Goal: Task Accomplishment & Management: Use online tool/utility

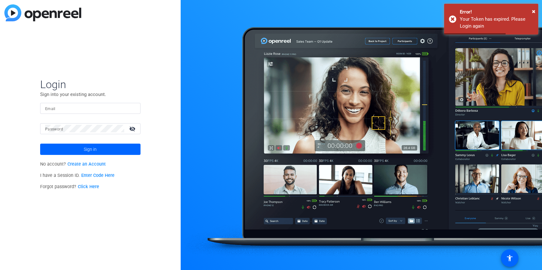
click at [87, 107] on input "Email" at bounding box center [90, 108] width 90 height 8
type input "steve.scheele@gartner.com"
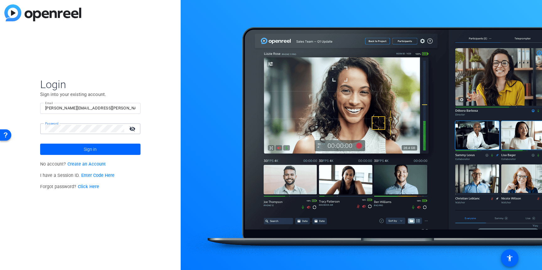
click at [40, 144] on button "Sign in" at bounding box center [90, 149] width 100 height 11
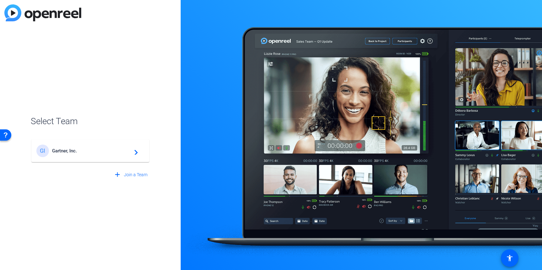
click at [72, 147] on div "GI Gartner, Inc. navigate_next" at bounding box center [90, 151] width 108 height 13
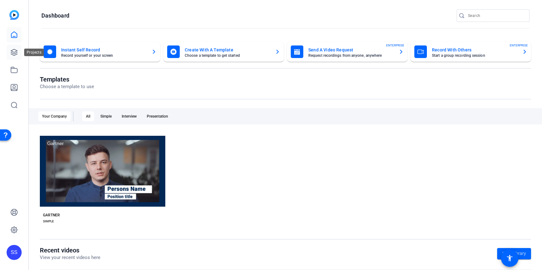
click at [15, 53] on icon at bounding box center [14, 52] width 6 height 6
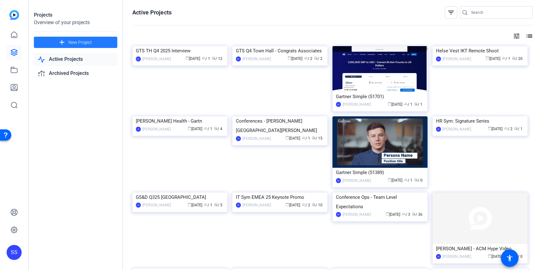
click at [87, 42] on span "New Project" at bounding box center [80, 42] width 24 height 7
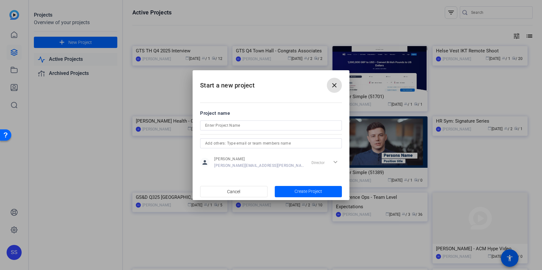
click at [219, 126] on input at bounding box center [271, 126] width 132 height 8
type input "BTI Insights Email Intro"
click at [312, 192] on span "Create Project" at bounding box center [308, 191] width 28 height 7
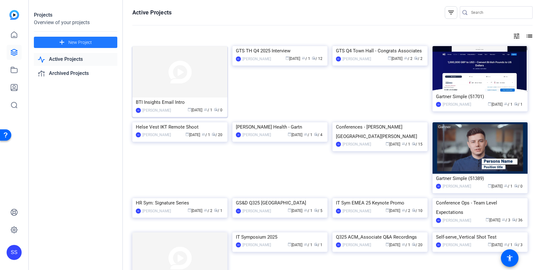
click at [184, 80] on img at bounding box center [179, 71] width 95 height 51
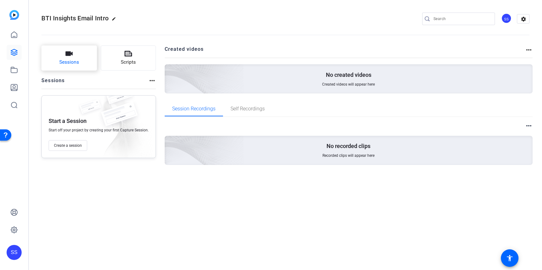
click at [82, 61] on button "Sessions" at bounding box center [69, 57] width 56 height 25
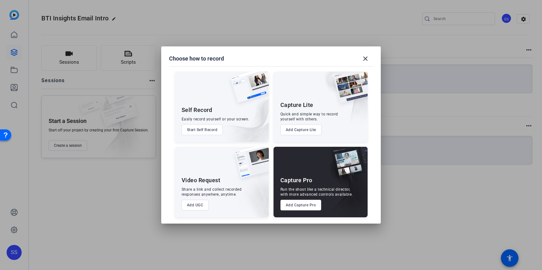
click at [300, 209] on button "Add Capture Pro" at bounding box center [300, 205] width 41 height 11
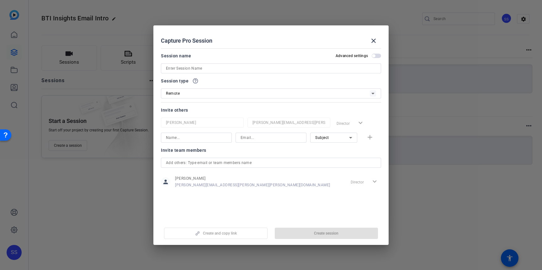
click at [213, 66] on input at bounding box center [271, 69] width 210 height 8
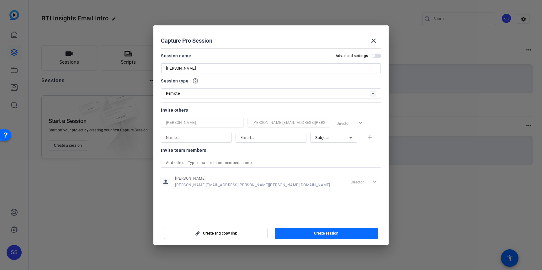
type input "[PERSON_NAME]"
click at [323, 233] on span "Create session" at bounding box center [326, 233] width 24 height 5
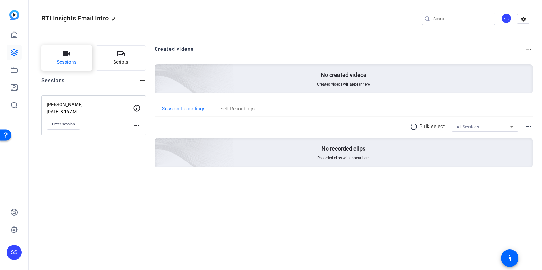
click at [63, 57] on icon "button" at bounding box center [67, 54] width 8 height 8
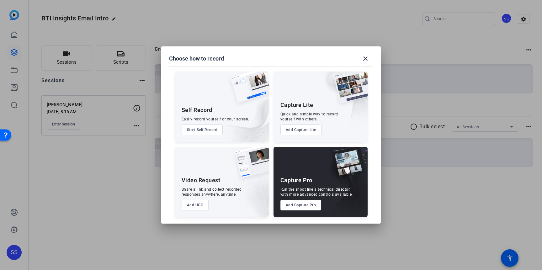
click at [300, 208] on button "Add Capture Pro" at bounding box center [300, 205] width 41 height 11
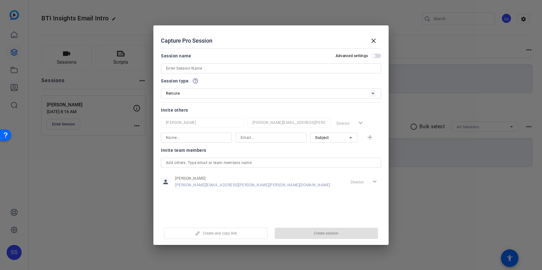
click at [223, 68] on input at bounding box center [271, 69] width 210 height 8
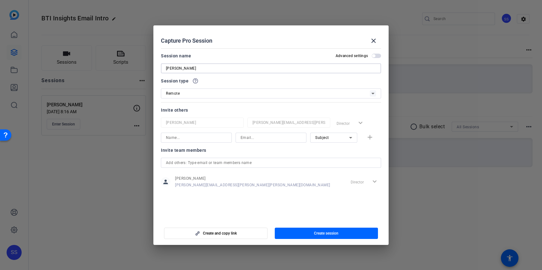
click at [177, 69] on input "Dick Van Ham" at bounding box center [271, 69] width 210 height 8
type input "Dick van Ham"
click at [306, 234] on span "button" at bounding box center [326, 233] width 103 height 15
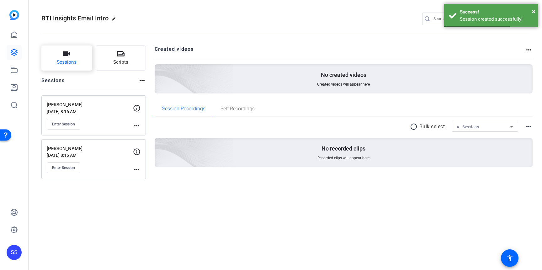
click at [85, 57] on button "Sessions" at bounding box center [66, 57] width 50 height 25
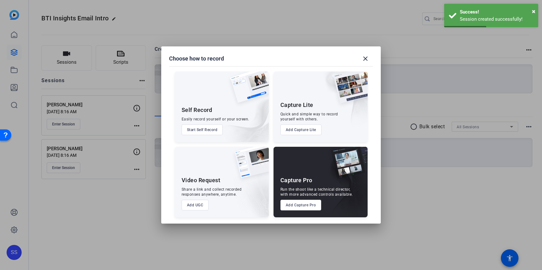
click at [302, 209] on button "Add Capture Pro" at bounding box center [300, 205] width 41 height 11
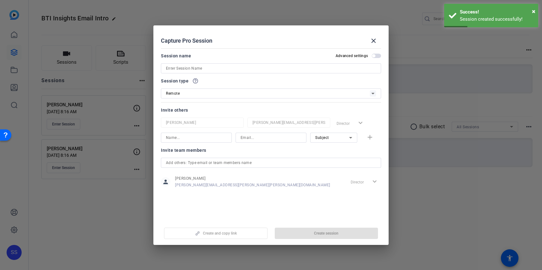
click at [196, 69] on input at bounding box center [271, 69] width 210 height 8
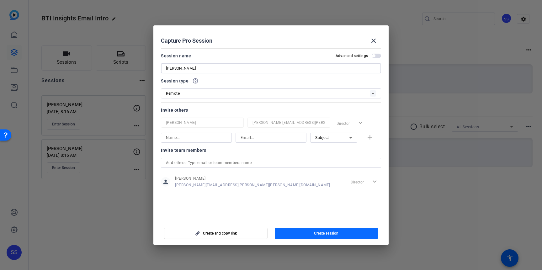
type input "Scott Hensel"
click at [305, 235] on span "button" at bounding box center [326, 233] width 103 height 15
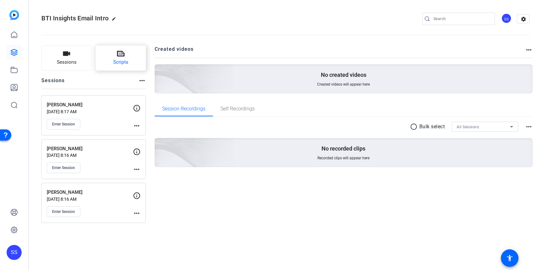
click at [111, 55] on button "Scripts" at bounding box center [121, 57] width 50 height 25
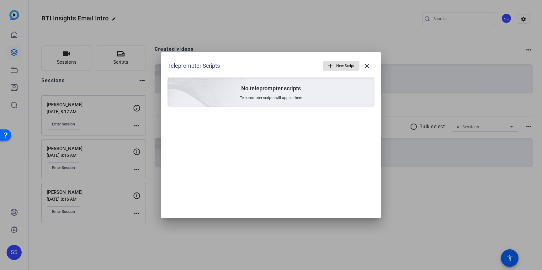
click at [350, 65] on span "New Script" at bounding box center [345, 66] width 18 height 12
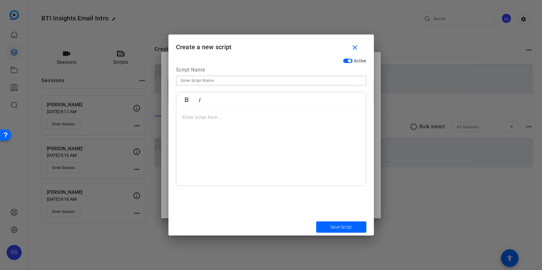
click at [237, 81] on input at bounding box center [271, 81] width 180 height 8
type input "[PERSON_NAME] Script"
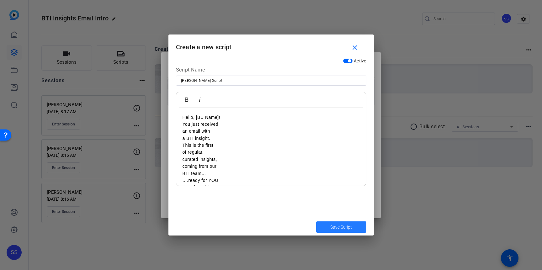
click at [342, 229] on span "Save Script" at bounding box center [341, 227] width 22 height 7
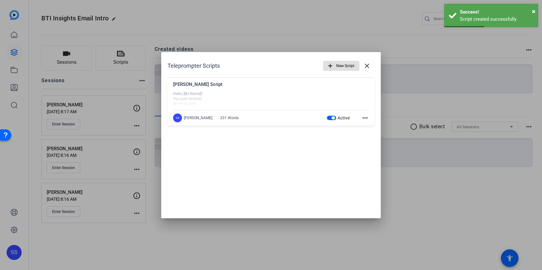
click at [370, 65] on button "close" at bounding box center [366, 65] width 15 height 15
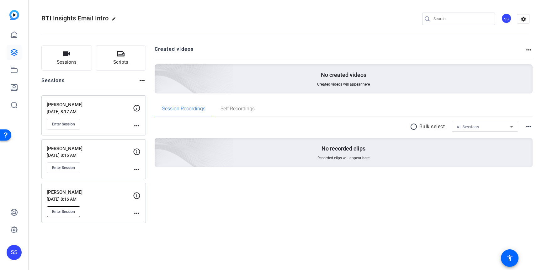
click at [68, 211] on span "Enter Session" at bounding box center [63, 211] width 23 height 5
click at [122, 55] on icon at bounding box center [121, 54] width 8 height 6
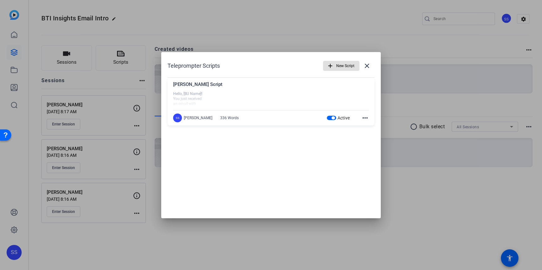
click at [345, 65] on span "New Script" at bounding box center [345, 66] width 18 height 12
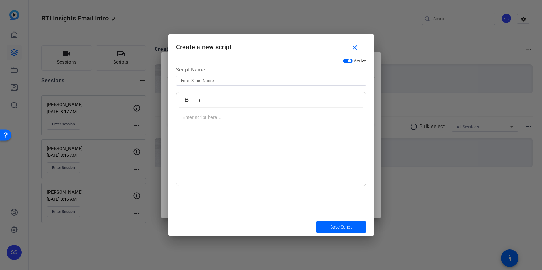
click at [230, 79] on input at bounding box center [271, 81] width 180 height 8
type input "John Script"
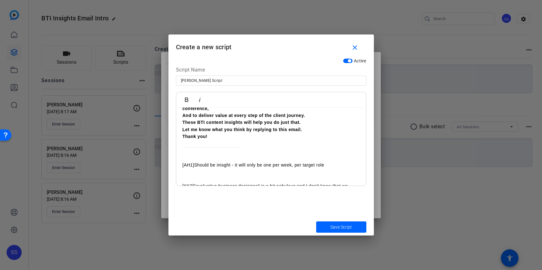
scroll to position [225, 0]
drag, startPoint x: 200, startPoint y: 149, endPoint x: 241, endPoint y: 185, distance: 54.6
click at [241, 190] on div "Active Script Name John Script Bold Italic Hello [BU]! You just received an ema…" at bounding box center [270, 136] width 205 height 163
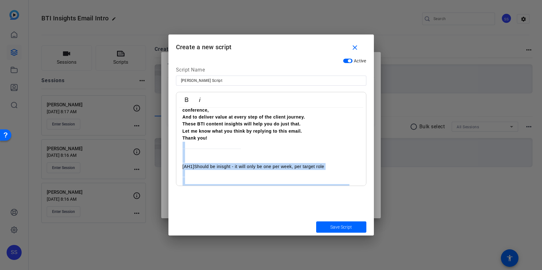
scroll to position [370, 0]
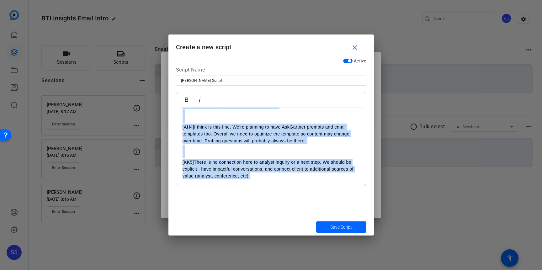
drag, startPoint x: 212, startPoint y: 138, endPoint x: 277, endPoint y: 217, distance: 102.9
click at [277, 217] on div "Active Script Name John Script Bold Italic Hello [BU]! You just received an ema…" at bounding box center [270, 136] width 205 height 163
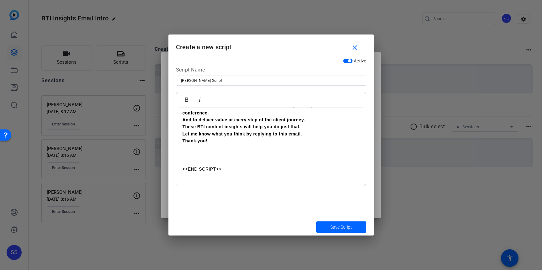
scroll to position [0, 0]
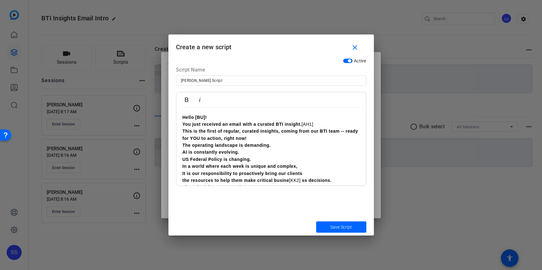
click at [324, 123] on p "You just received an email with a curated BTI insight. [AH1]" at bounding box center [271, 124] width 177 height 7
click at [321, 123] on p "You just received an email with a curated BTI insight. [AH1]" at bounding box center [271, 124] width 177 height 7
click at [254, 135] on p "This is the first of regular, curated insights, coming from our BTI team -- rea…" at bounding box center [271, 135] width 177 height 14
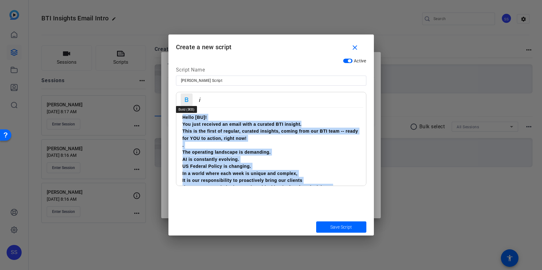
click at [187, 101] on icon "button" at bounding box center [187, 100] width 8 height 8
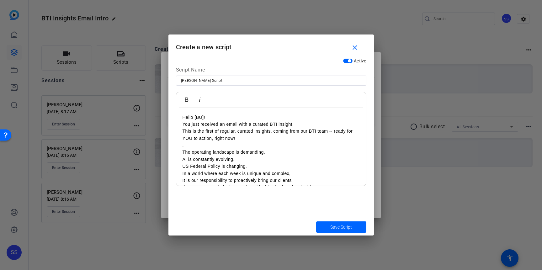
click at [289, 159] on p "AI is constantly evolving." at bounding box center [271, 159] width 177 height 7
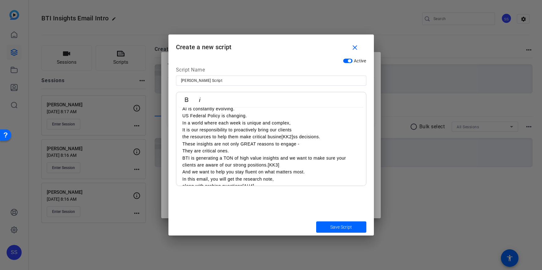
scroll to position [51, 0]
click at [292, 136] on link "[KK2]" at bounding box center [288, 135] width 12 height 5
click at [323, 141] on p "These insights are not only GREAT reasons to engage -" at bounding box center [271, 143] width 177 height 7
click at [182, 143] on div "Hello [BU]! You just received an email with a curated BTI insight. This is the …" at bounding box center [271, 206] width 190 height 300
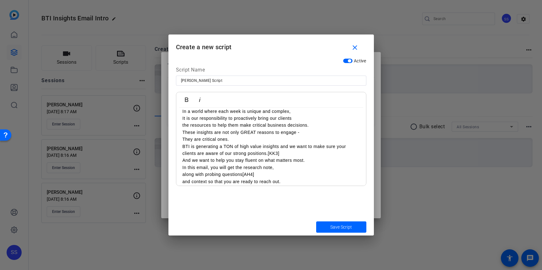
scroll to position [64, 0]
drag, startPoint x: 183, startPoint y: 130, endPoint x: 183, endPoint y: 138, distance: 8.5
click at [183, 130] on p "These insights are not only GREAT reasons to engage -" at bounding box center [271, 130] width 177 height 7
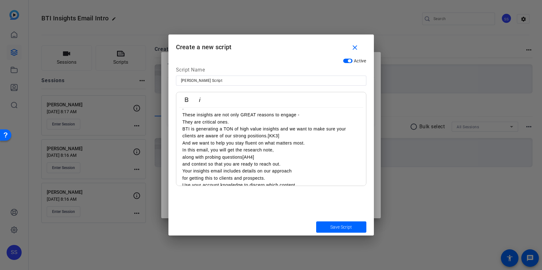
scroll to position [87, 0]
click at [268, 135] on p "BTI is generating a TON of high value insights and we want to make sure your cl…" at bounding box center [271, 132] width 177 height 14
click at [181, 149] on div "Hello [BU]! You just received an email with a curated BTI insight. This is the …" at bounding box center [271, 177] width 190 height 315
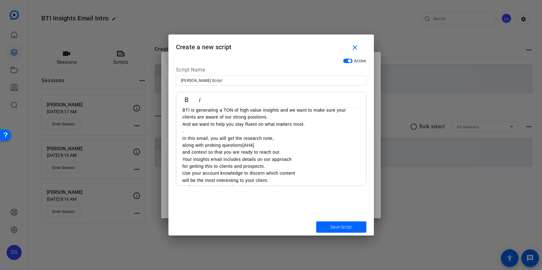
scroll to position [106, 0]
click at [262, 142] on p "along with probing questions [AH4]" at bounding box center [271, 144] width 177 height 7
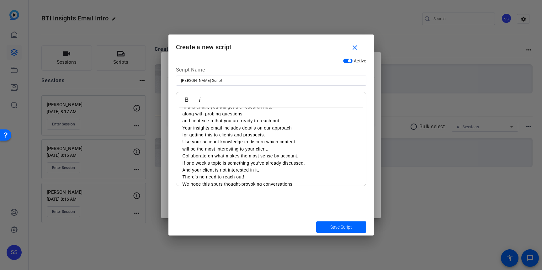
scroll to position [139, 0]
click at [181, 125] on div "Hello [BU]! You just received an email with a curated BTI insight. This is the …" at bounding box center [271, 129] width 190 height 321
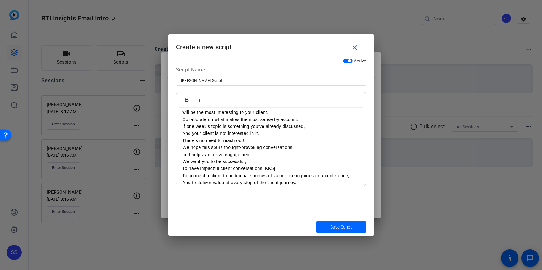
scroll to position [181, 0]
drag, startPoint x: 180, startPoint y: 147, endPoint x: 179, endPoint y: 153, distance: 6.7
click at [180, 147] on div "Hello [BU]! You just received an email with a curated BTI insight. This is the …" at bounding box center [271, 91] width 190 height 329
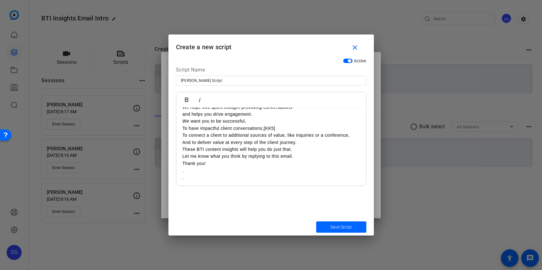
scroll to position [232, 0]
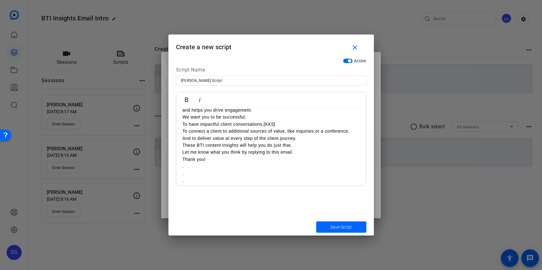
click at [280, 124] on p "To have impactful client conversations, [KK5]" at bounding box center [271, 124] width 177 height 7
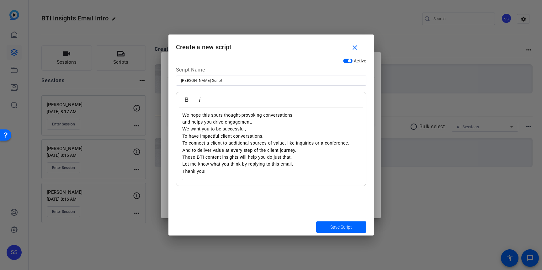
scroll to position [220, 0]
click at [183, 156] on p "These BTI content insights will help you do just that." at bounding box center [271, 157] width 177 height 7
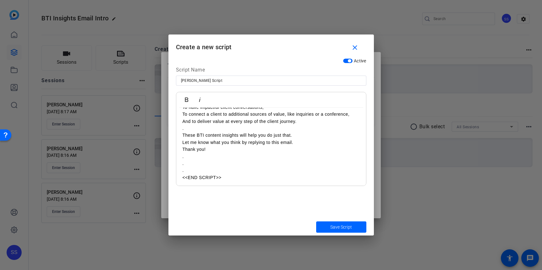
scroll to position [258, 0]
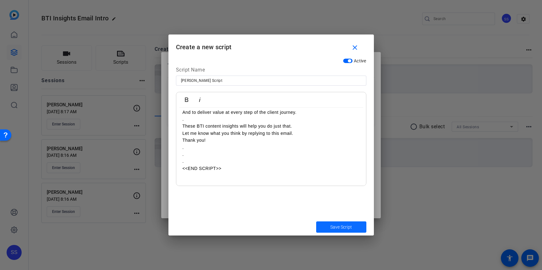
click at [336, 226] on span "Save Script" at bounding box center [341, 227] width 22 height 7
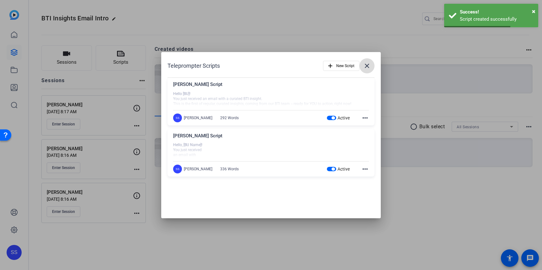
click at [367, 67] on mat-icon "close" at bounding box center [367, 66] width 8 height 8
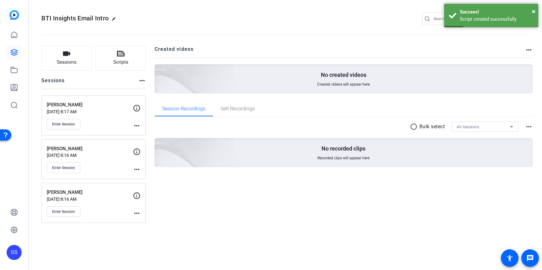
click at [235, 205] on div "Created videos more_horiz No created videos Created videos will appear here Ses…" at bounding box center [344, 133] width 378 height 177
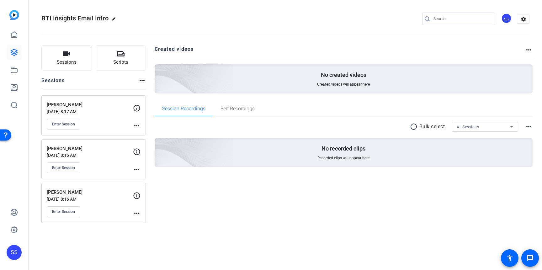
click at [319, 211] on div "Created videos more_horiz No created videos Created videos will appear here Ses…" at bounding box center [344, 133] width 378 height 177
click at [64, 210] on span "Enter Session" at bounding box center [63, 211] width 23 height 5
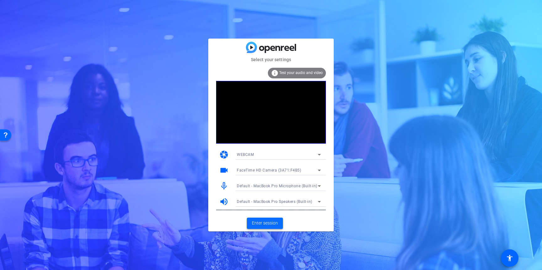
click at [263, 224] on span "Enter session" at bounding box center [265, 223] width 26 height 7
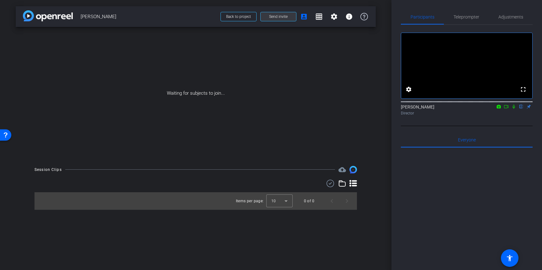
click at [278, 17] on span "Send invite" at bounding box center [278, 16] width 19 height 5
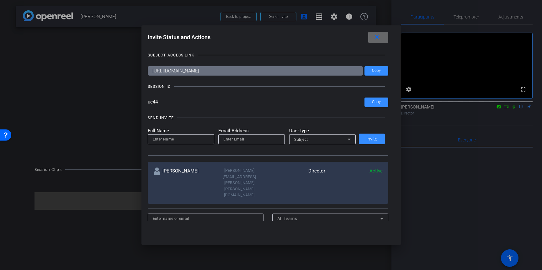
click at [384, 35] on span at bounding box center [378, 37] width 20 height 15
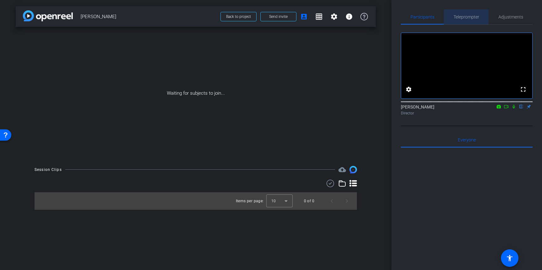
click at [468, 17] on span "Teleprompter" at bounding box center [466, 17] width 26 height 4
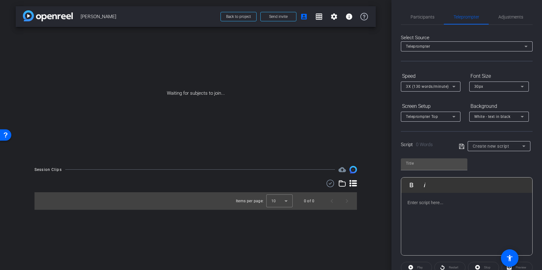
click at [493, 144] on span "Create new script" at bounding box center [491, 146] width 37 height 5
click at [490, 168] on span "[PERSON_NAME] Script" at bounding box center [495, 169] width 44 height 8
type input "[PERSON_NAME] Script"
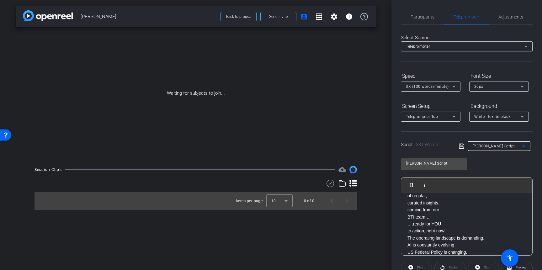
scroll to position [41, 0]
click at [524, 266] on span "Preview" at bounding box center [521, 267] width 11 height 3
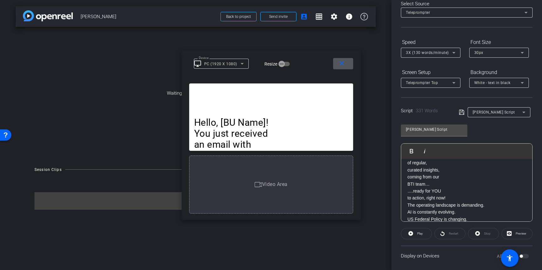
scroll to position [39, 0]
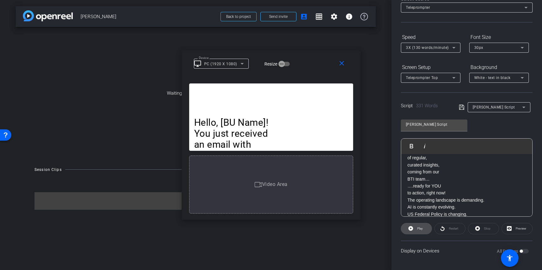
click at [418, 229] on span "Play" at bounding box center [420, 228] width 6 height 3
click at [426, 49] on span "3X (130 words/minute)" at bounding box center [427, 47] width 43 height 4
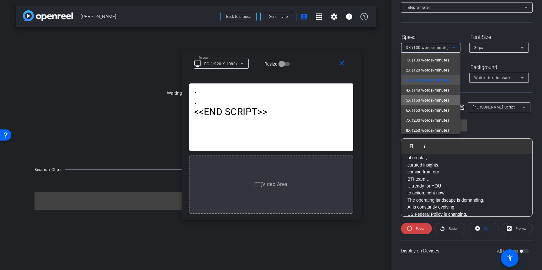
click at [418, 98] on span "5X (150 words/minute)" at bounding box center [427, 101] width 43 height 8
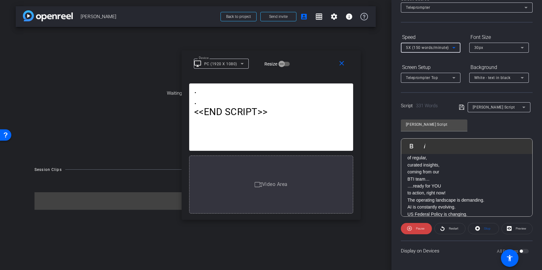
drag, startPoint x: 346, startPoint y: 66, endPoint x: 363, endPoint y: 98, distance: 37.2
click at [346, 66] on span at bounding box center [343, 63] width 20 height 15
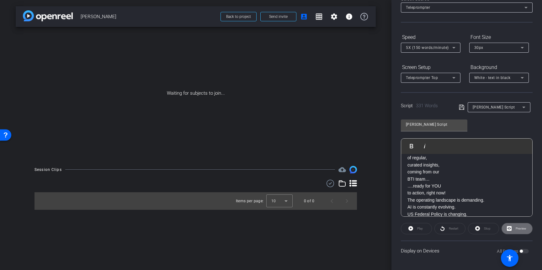
click at [520, 227] on span "Preview" at bounding box center [521, 228] width 11 height 3
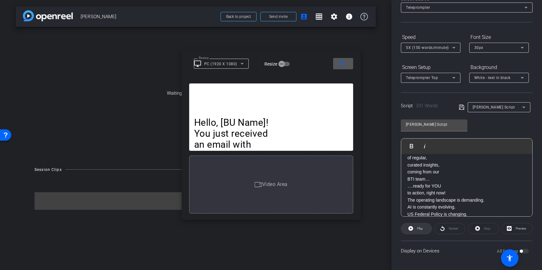
click at [415, 231] on span at bounding box center [416, 228] width 30 height 15
drag, startPoint x: 341, startPoint y: 64, endPoint x: 377, endPoint y: 59, distance: 36.8
click at [341, 64] on mat-icon "close" at bounding box center [342, 64] width 8 height 8
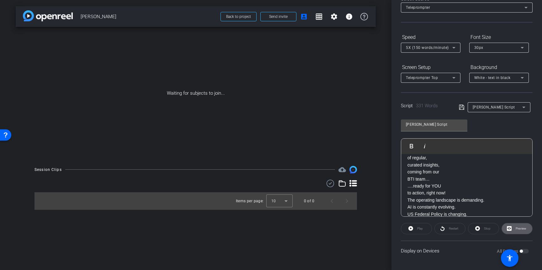
click at [416, 48] on span "5X (150 words/minute)" at bounding box center [427, 47] width 43 height 4
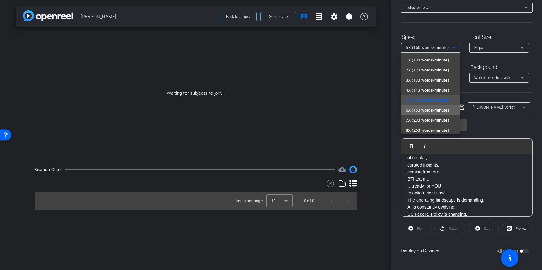
click at [417, 109] on span "6X (160 words/minute)" at bounding box center [427, 111] width 43 height 8
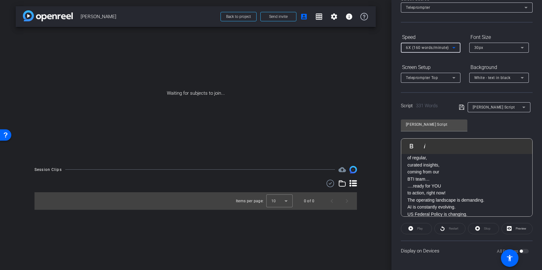
click at [498, 77] on span "White - text in black" at bounding box center [492, 78] width 36 height 4
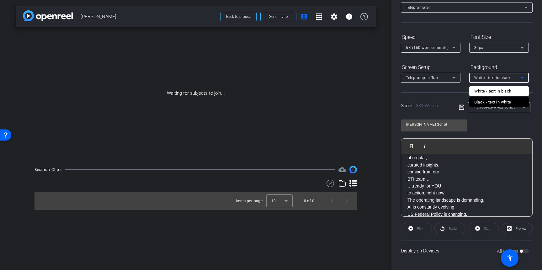
click at [488, 102] on div "Black - text in white" at bounding box center [492, 102] width 37 height 8
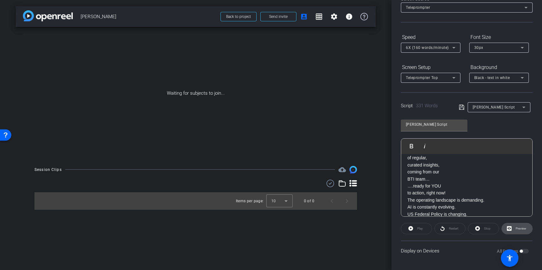
click at [518, 225] on span "Preview" at bounding box center [520, 228] width 12 height 9
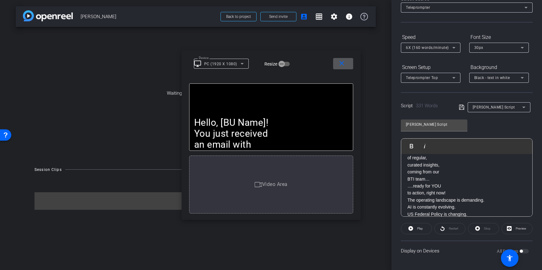
click at [344, 59] on span at bounding box center [343, 63] width 20 height 15
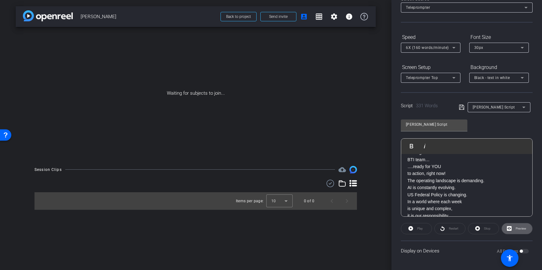
scroll to position [61, 0]
click at [470, 174] on p "….ready for YOU to action, right now!" at bounding box center [466, 169] width 119 height 14
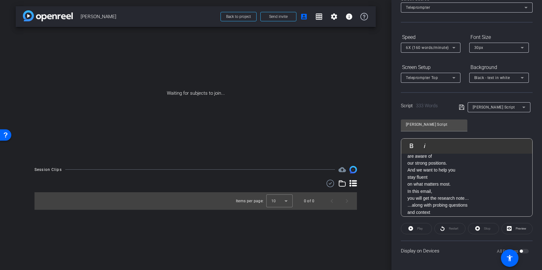
scroll to position [226, 0]
drag, startPoint x: 406, startPoint y: 168, endPoint x: 408, endPoint y: 172, distance: 4.2
click at [406, 169] on div "Hello, [BU Name]!  You just received an email with a BTI insight.   This is the…" at bounding box center [466, 211] width 131 height 567
click at [406, 166] on div "Hello, [BU Name]!  You just received an email with a BTI insight.   This is the…" at bounding box center [466, 149] width 131 height 574
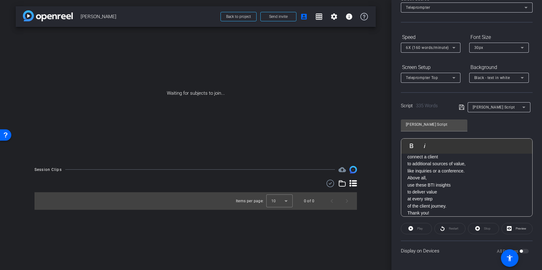
scroll to position [484, 0]
click at [407, 179] on p "Above all, use these BTI insights to deliver value at every step of the client …" at bounding box center [466, 191] width 119 height 35
click at [462, 107] on icon at bounding box center [462, 107] width 6 height 8
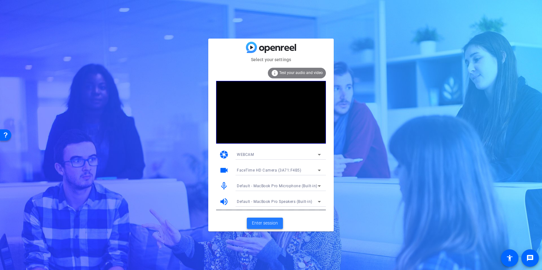
click at [266, 225] on span "Enter session" at bounding box center [265, 223] width 26 height 7
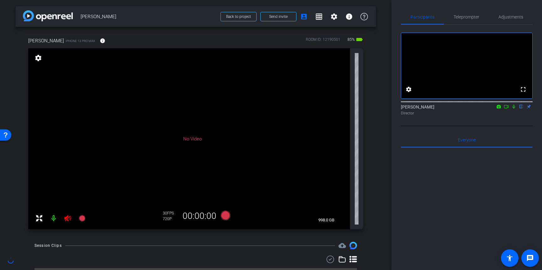
click at [68, 217] on icon at bounding box center [67, 218] width 7 height 6
click at [470, 194] on div at bounding box center [467, 225] width 132 height 155
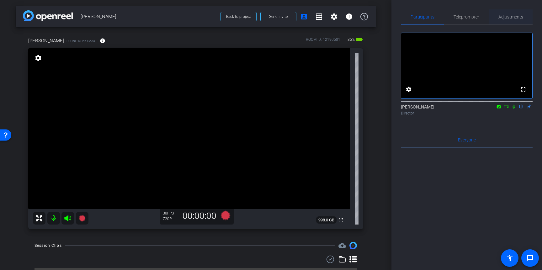
click at [514, 19] on span "Adjustments" at bounding box center [510, 17] width 25 height 4
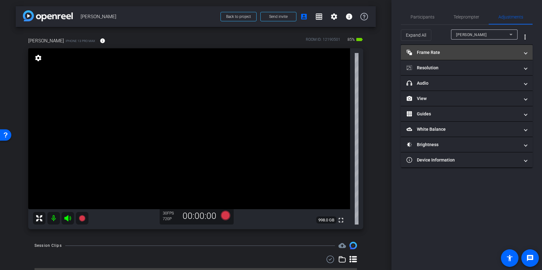
click at [469, 51] on mat-panel-title "Frame Rate Frame Rate" at bounding box center [462, 52] width 113 height 7
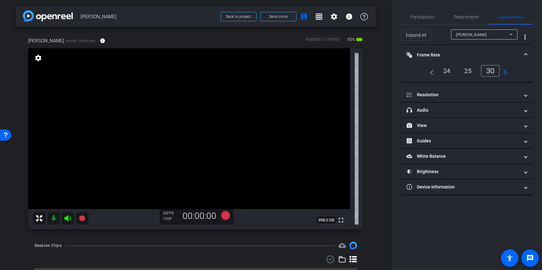
click at [449, 70] on div "24" at bounding box center [446, 71] width 17 height 11
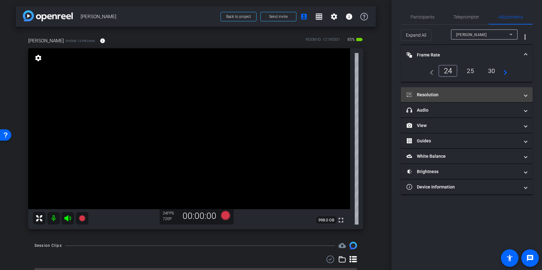
click at [454, 93] on mat-panel-title "Resolution" at bounding box center [462, 95] width 113 height 7
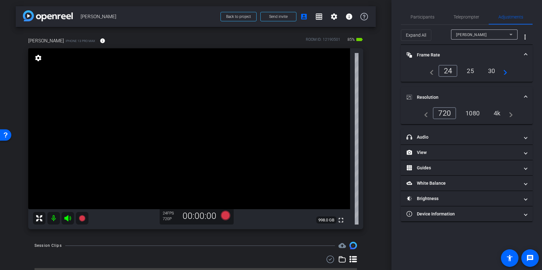
click at [502, 114] on div "4k" at bounding box center [497, 113] width 16 height 11
click at [470, 11] on span "Teleprompter" at bounding box center [466, 16] width 26 height 15
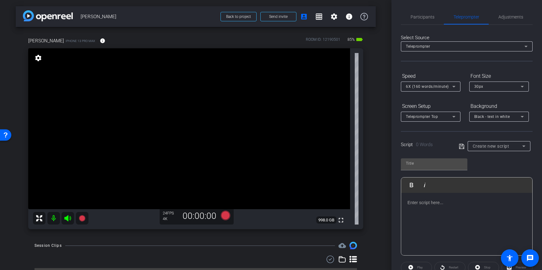
click at [516, 152] on div at bounding box center [499, 154] width 63 height 7
click at [511, 145] on div "Create new script" at bounding box center [498, 146] width 50 height 8
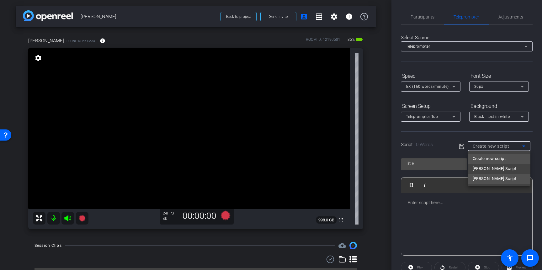
click at [485, 179] on span "John Script" at bounding box center [495, 179] width 44 height 8
type input "John Script"
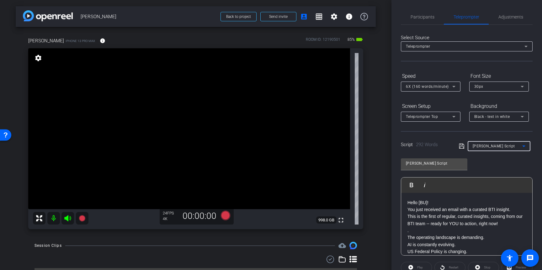
click at [432, 201] on p "Hello [BU]!" at bounding box center [466, 202] width 119 height 7
click at [536, 207] on div "Participants Teleprompter Adjustments settings Steven Scheele flip Director Eve…" at bounding box center [466, 135] width 151 height 270
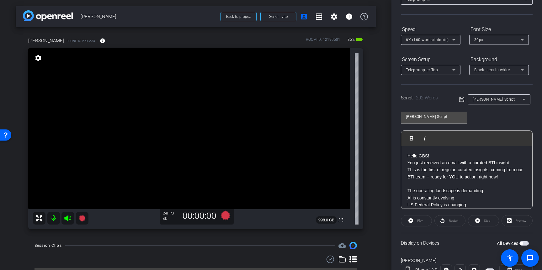
scroll to position [73, 0]
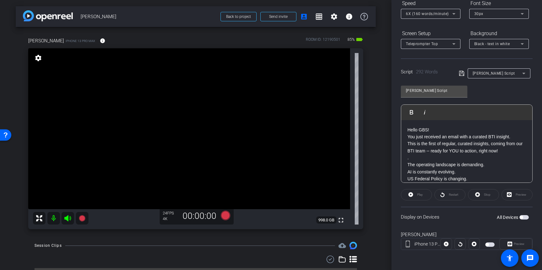
click at [526, 216] on span "button" at bounding box center [523, 217] width 9 height 4
click at [517, 243] on span "Preview" at bounding box center [519, 243] width 11 height 3
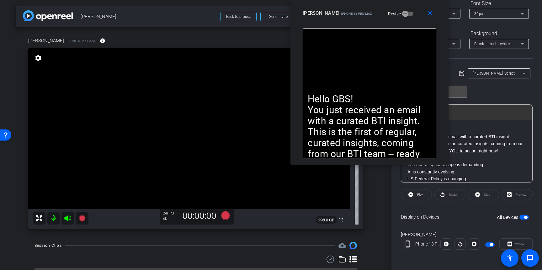
drag, startPoint x: 310, startPoint y: 67, endPoint x: 409, endPoint y: -23, distance: 133.4
click at [409, 0] on html "Accessibility Screen-Reader Guide, Feedback, and Issue Reporting | New window m…" at bounding box center [271, 135] width 542 height 270
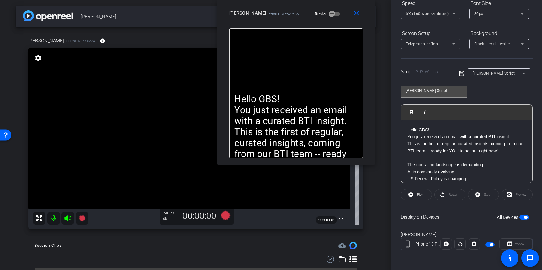
drag, startPoint x: 411, startPoint y: 11, endPoint x: 338, endPoint y: 5, distance: 73.6
click at [338, 5] on div "close John iPhone 13 Pro Max Resize" at bounding box center [296, 14] width 158 height 28
click at [411, 195] on icon at bounding box center [410, 194] width 5 height 5
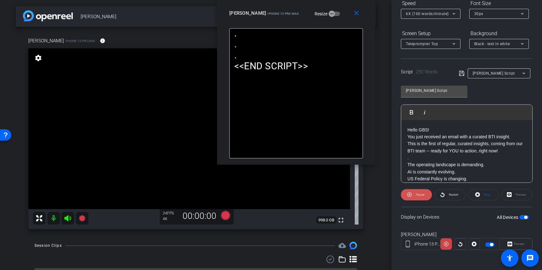
click at [410, 195] on icon at bounding box center [409, 194] width 5 height 5
click at [452, 194] on span "Restart" at bounding box center [453, 194] width 9 height 3
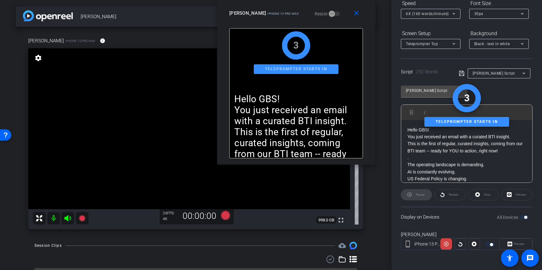
click at [421, 197] on div "Pause" at bounding box center [416, 194] width 31 height 11
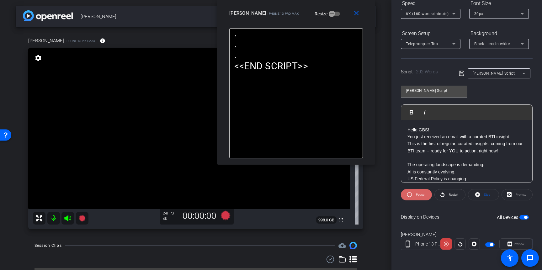
click at [410, 194] on icon at bounding box center [409, 195] width 5 height 8
click at [479, 192] on icon at bounding box center [477, 195] width 5 height 8
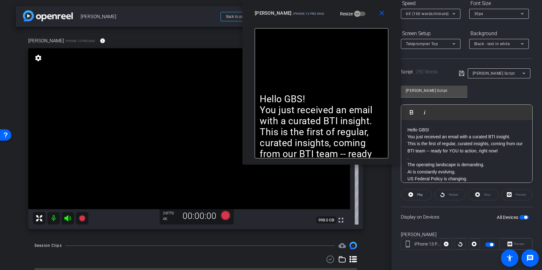
drag, startPoint x: 328, startPoint y: 20, endPoint x: 354, endPoint y: 9, distance: 28.2
click at [354, 9] on div "close John iPhone 13 Pro Max Resize" at bounding box center [321, 14] width 158 height 28
click at [81, 219] on icon at bounding box center [82, 218] width 6 height 6
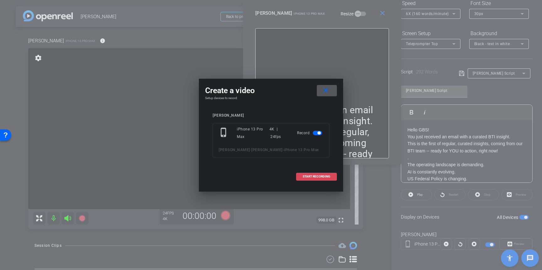
click at [316, 175] on span "START RECORDING" at bounding box center [317, 176] width 28 height 3
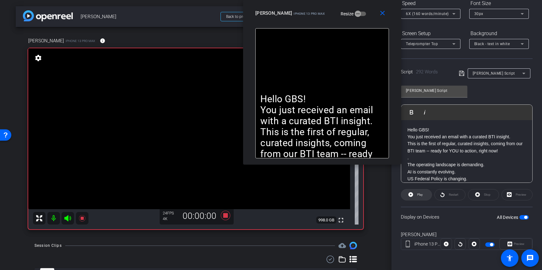
click at [411, 195] on icon at bounding box center [410, 194] width 5 height 5
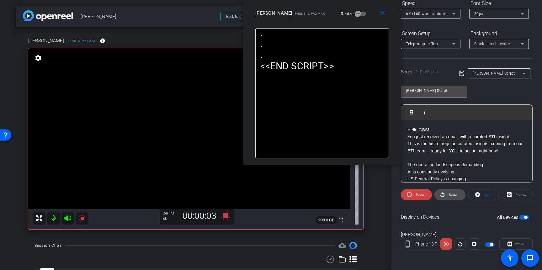
click at [442, 192] on icon at bounding box center [442, 195] width 5 height 8
click at [427, 13] on span "6X (160 words/minute)" at bounding box center [427, 14] width 43 height 4
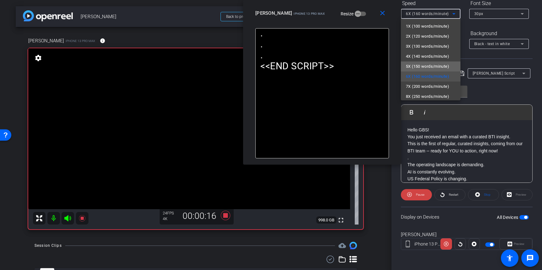
click at [419, 66] on span "5X (150 words/minute)" at bounding box center [427, 67] width 43 height 8
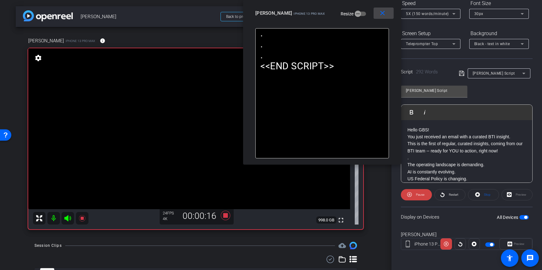
click at [385, 17] on mat-icon "close" at bounding box center [382, 13] width 8 height 8
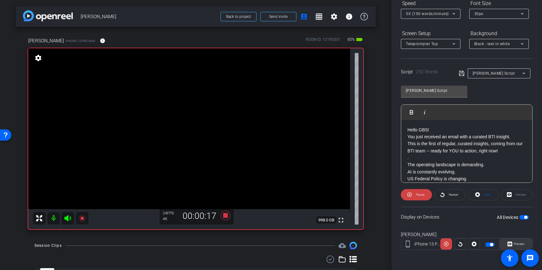
click at [515, 242] on span "Preview" at bounding box center [518, 244] width 12 height 9
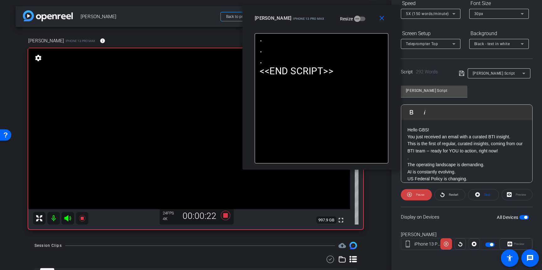
drag, startPoint x: 312, startPoint y: 67, endPoint x: 362, endPoint y: 19, distance: 69.4
click at [362, 19] on div "John iPhone 13 Pro Max Resize" at bounding box center [324, 18] width 138 height 11
click at [419, 16] on div "5X (150 words/minute)" at bounding box center [429, 14] width 46 height 8
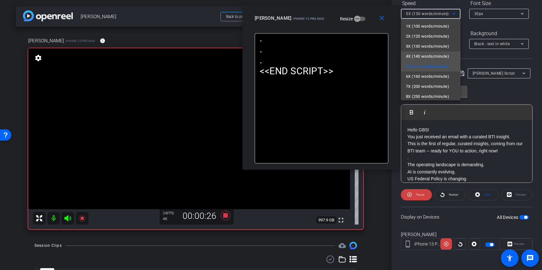
click at [414, 56] on span "4X (140 words/minute)" at bounding box center [427, 57] width 43 height 8
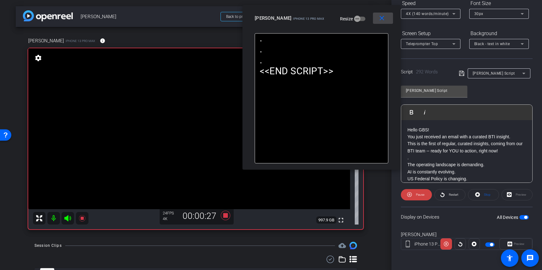
click at [384, 16] on mat-icon "close" at bounding box center [382, 18] width 8 height 8
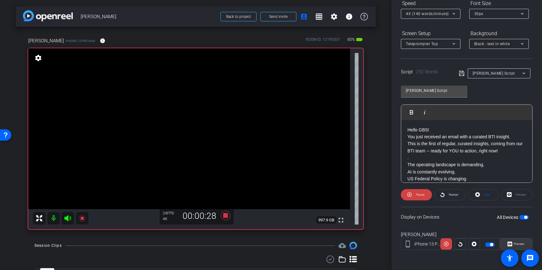
click at [520, 246] on span "Preview" at bounding box center [519, 243] width 11 height 3
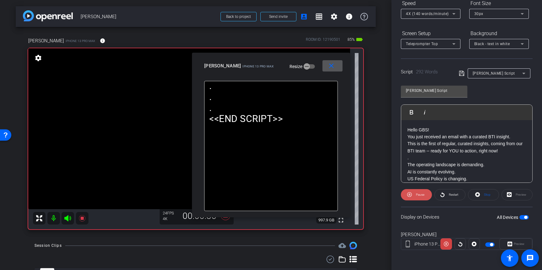
click at [409, 194] on icon at bounding box center [409, 194] width 5 height 5
click at [409, 194] on icon at bounding box center [410, 194] width 5 height 5
click at [409, 194] on icon at bounding box center [409, 194] width 5 height 5
click at [413, 193] on icon at bounding box center [410, 195] width 5 height 8
click at [334, 66] on mat-icon "close" at bounding box center [331, 66] width 8 height 8
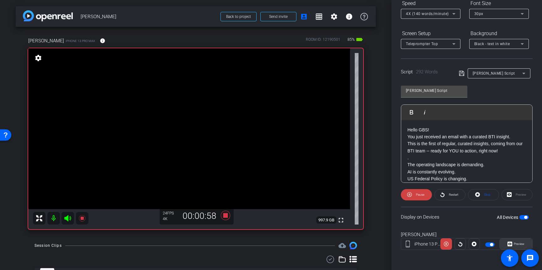
click at [520, 243] on span "Preview" at bounding box center [519, 243] width 11 height 3
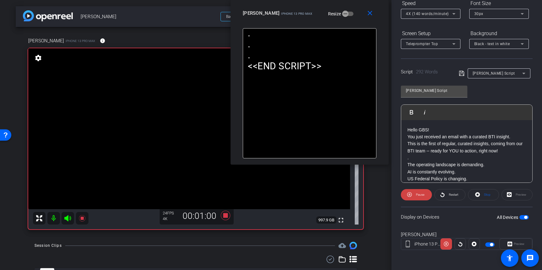
drag, startPoint x: 313, startPoint y: 64, endPoint x: 359, endPoint y: -8, distance: 85.6
click at [359, 0] on html "Accessibility Screen-Reader Guide, Feedback, and Issue Reporting | New window m…" at bounding box center [271, 135] width 542 height 270
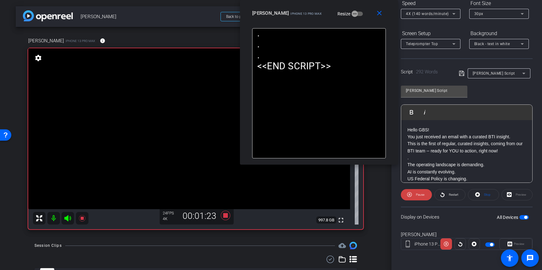
click at [427, 13] on span "4X (140 words/minute)" at bounding box center [427, 14] width 43 height 4
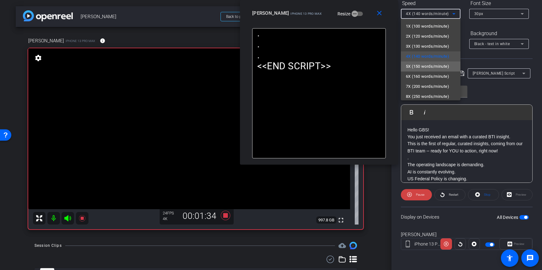
click at [420, 66] on span "5X (150 words/minute)" at bounding box center [427, 67] width 43 height 8
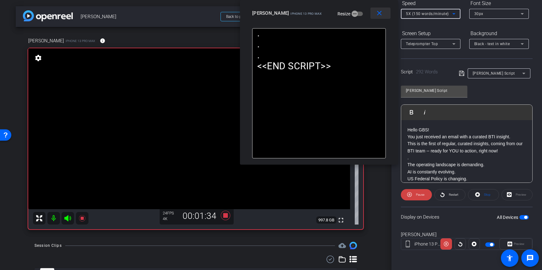
click at [381, 9] on span at bounding box center [380, 13] width 20 height 15
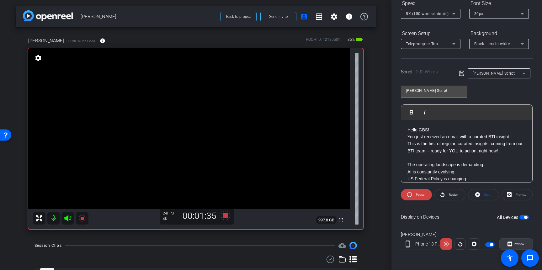
click at [524, 241] on span at bounding box center [516, 243] width 32 height 15
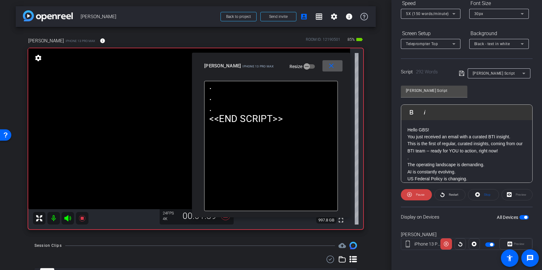
click at [415, 18] on div "5X (150 words/minute)" at bounding box center [431, 14] width 50 height 10
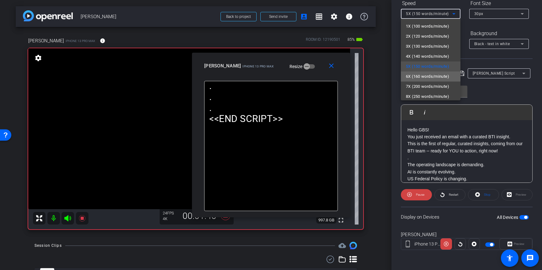
click at [413, 75] on span "6X (160 words/minute)" at bounding box center [427, 77] width 43 height 8
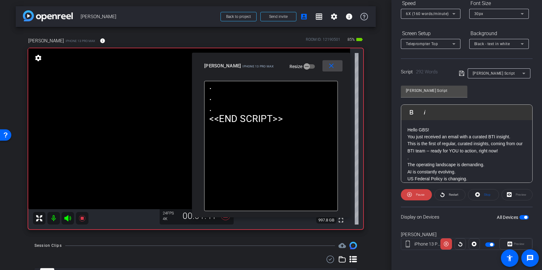
click at [335, 67] on span at bounding box center [332, 65] width 20 height 15
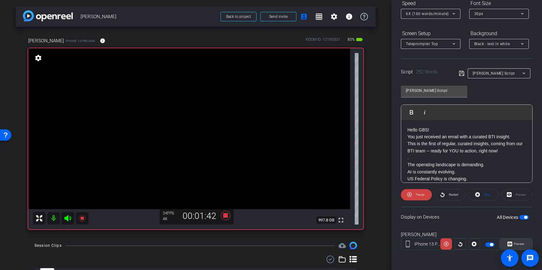
click at [514, 242] on span "Preview" at bounding box center [519, 243] width 11 height 3
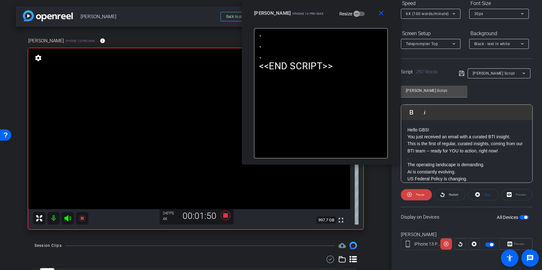
drag, startPoint x: 306, startPoint y: 70, endPoint x: 357, endPoint y: 7, distance: 81.0
click at [357, 7] on div "close John iPhone 13 Pro Max Resize" at bounding box center [321, 14] width 158 height 28
click at [225, 215] on icon at bounding box center [225, 215] width 9 height 9
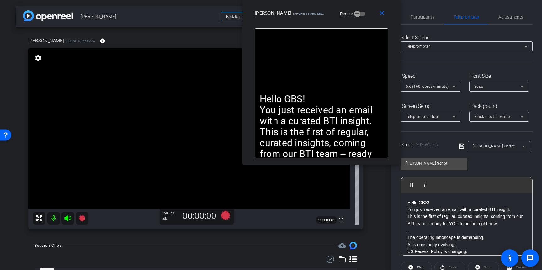
scroll to position [30, 0]
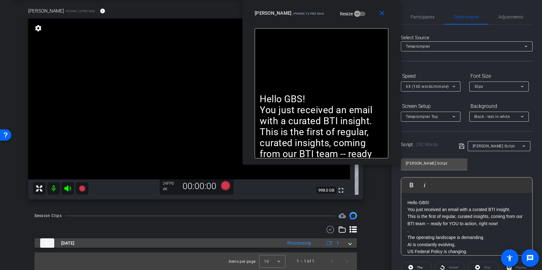
click at [349, 244] on span at bounding box center [350, 243] width 3 height 7
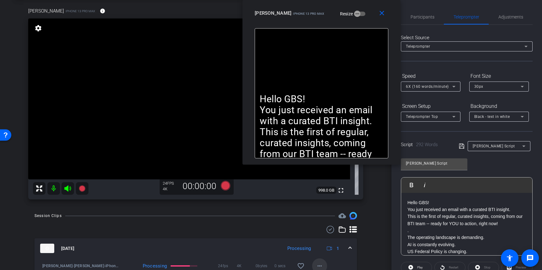
click at [321, 263] on mat-icon "more_horiz" at bounding box center [320, 266] width 8 height 8
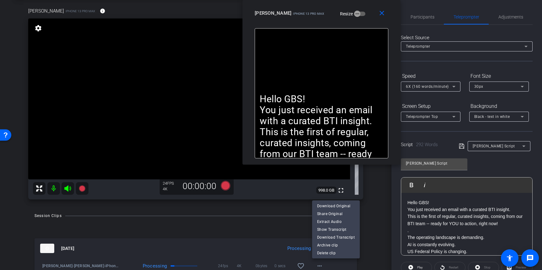
click at [370, 237] on div at bounding box center [271, 135] width 542 height 270
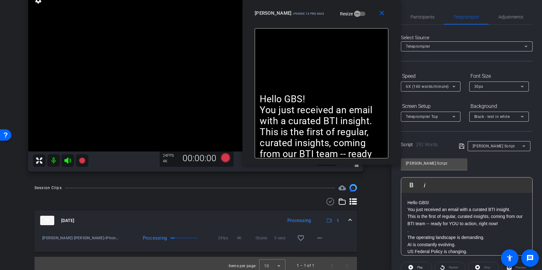
scroll to position [62, 0]
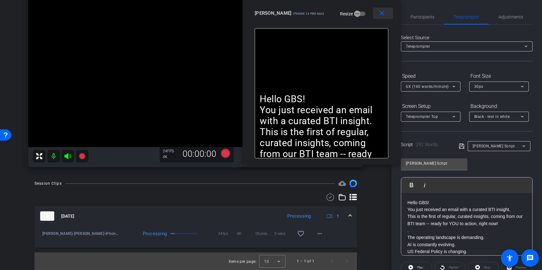
click at [384, 14] on mat-icon "close" at bounding box center [382, 13] width 8 height 8
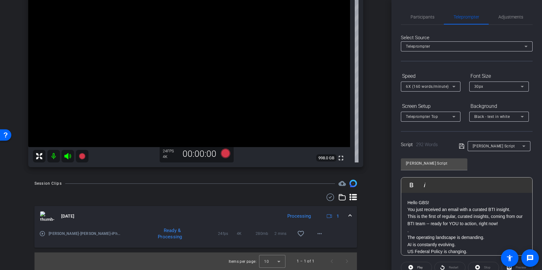
click at [373, 135] on div "John iPhone 13 Pro Max info ROOM ID: 12190501 85% battery_std fullscreen settin…" at bounding box center [196, 69] width 360 height 209
click at [317, 234] on mat-icon "more_horiz" at bounding box center [320, 234] width 8 height 8
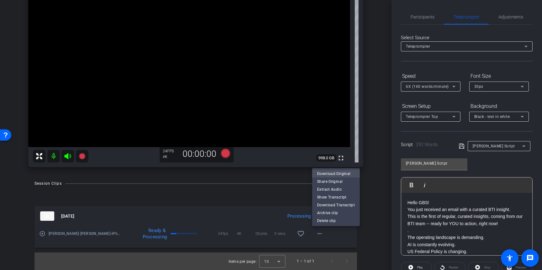
click at [337, 173] on span "Download Original" at bounding box center [336, 174] width 38 height 8
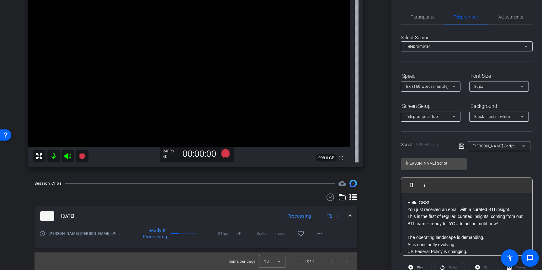
scroll to position [0, 0]
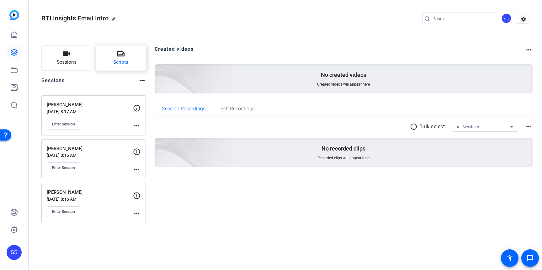
click at [126, 46] on button "Scripts" at bounding box center [121, 57] width 50 height 25
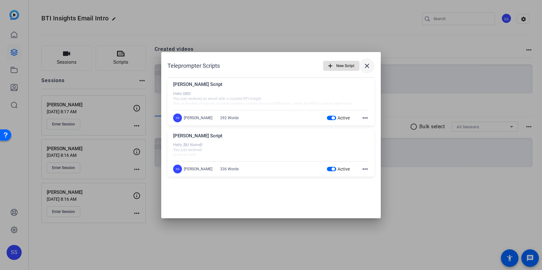
click at [367, 66] on mat-icon "close" at bounding box center [367, 66] width 8 height 8
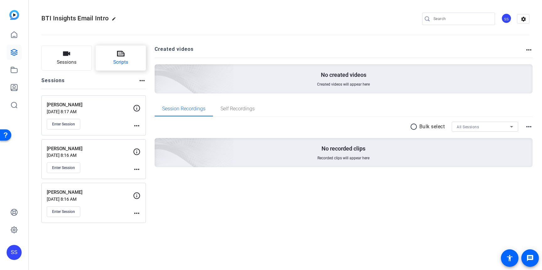
click at [133, 54] on button "Scripts" at bounding box center [121, 57] width 50 height 25
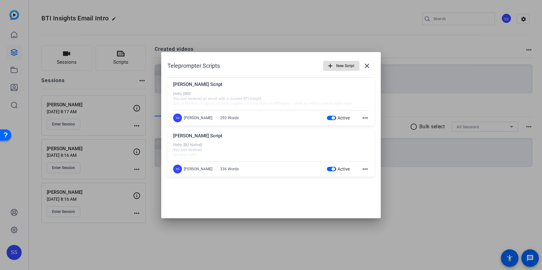
click at [366, 116] on mat-icon "more_horiz" at bounding box center [365, 118] width 8 height 8
click at [370, 127] on span "Edit" at bounding box center [378, 127] width 25 height 8
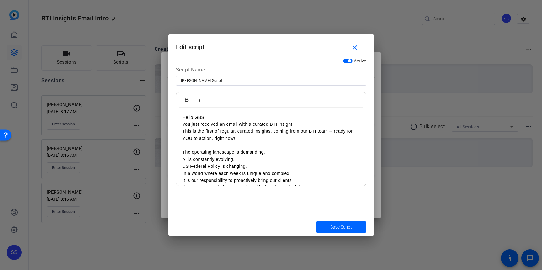
click at [224, 127] on p "You just received an email with a curated BTI insight." at bounding box center [271, 124] width 177 height 7
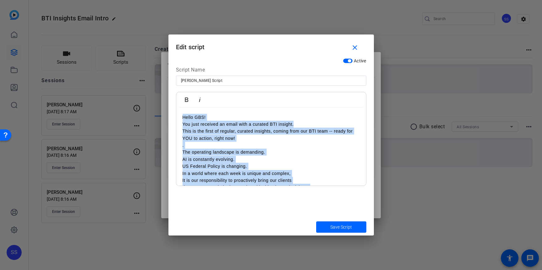
copy div "Hello GBS! You just received an email with a curated BTI insight. This is the f…"
click at [356, 48] on mat-icon "close" at bounding box center [355, 48] width 8 height 8
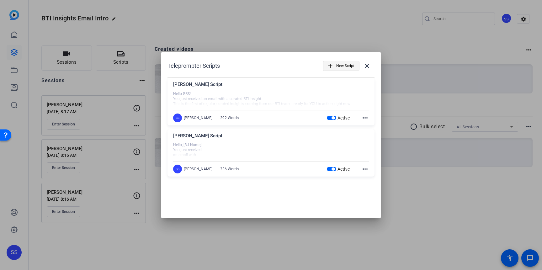
click at [350, 66] on span "New Script" at bounding box center [345, 66] width 18 height 12
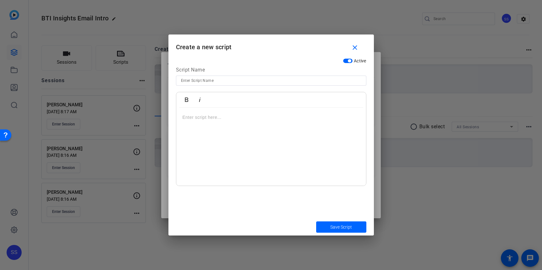
click at [216, 81] on input at bounding box center [271, 81] width 180 height 8
type input "DVH Script"
click at [198, 126] on div at bounding box center [271, 147] width 190 height 78
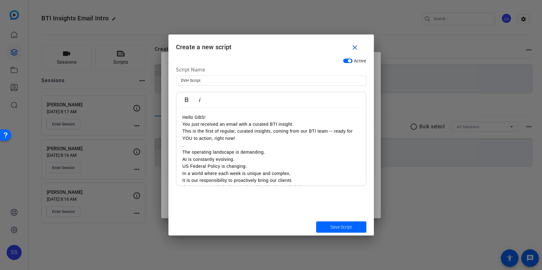
click at [200, 117] on p "Hello GBS!" at bounding box center [271, 117] width 177 height 7
click at [345, 228] on span "Save Script" at bounding box center [341, 227] width 22 height 7
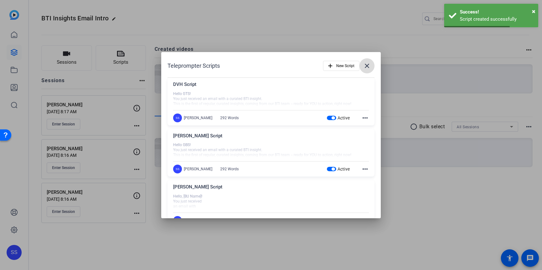
click at [367, 66] on mat-icon "close" at bounding box center [367, 66] width 8 height 8
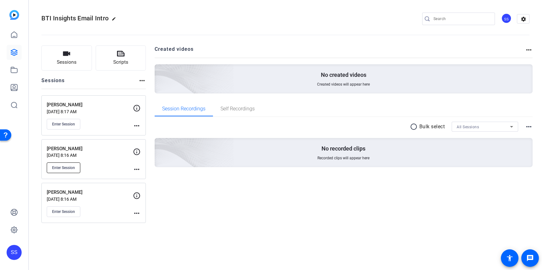
click at [66, 169] on span "Enter Session" at bounding box center [63, 167] width 23 height 5
click at [247, 226] on div "Sessions Scripts Sessions more_horiz Scott Hensel Oct 09, 2025 @ 8:17 AM Enter …" at bounding box center [285, 134] width 513 height 193
click at [122, 62] on span "Scripts" at bounding box center [120, 62] width 15 height 7
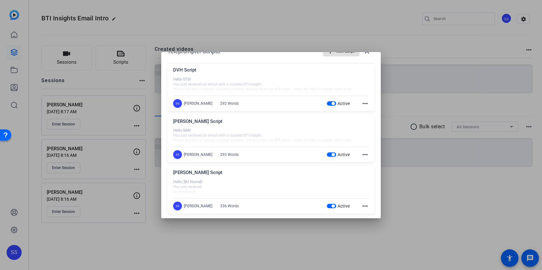
scroll to position [16, 0]
click at [364, 206] on mat-icon "more_horiz" at bounding box center [365, 205] width 8 height 8
click at [366, 211] on span "Edit" at bounding box center [378, 214] width 25 height 8
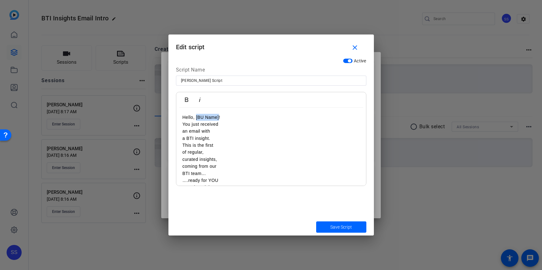
drag, startPoint x: 196, startPoint y: 117, endPoint x: 218, endPoint y: 118, distance: 22.6
click at [218, 118] on p "Hello, [BU Name]!" at bounding box center [271, 117] width 177 height 7
click at [356, 229] on span "submit" at bounding box center [341, 227] width 50 height 15
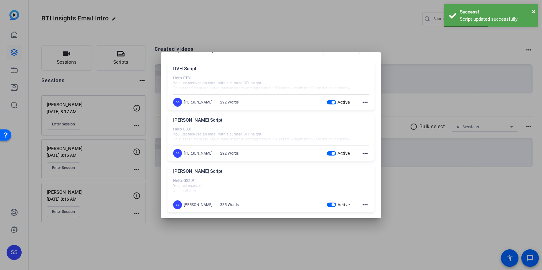
scroll to position [0, 0]
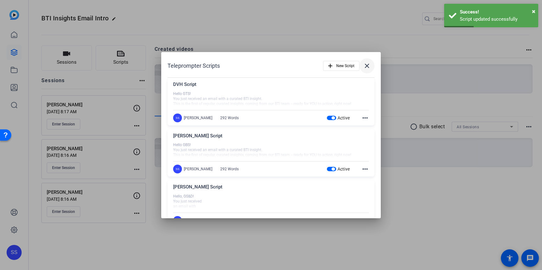
click at [366, 64] on mat-icon "close" at bounding box center [367, 66] width 8 height 8
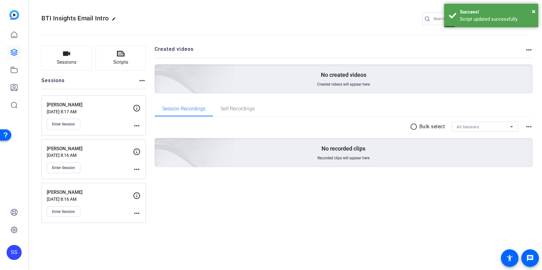
click at [387, 221] on div "Created videos more_horiz No created videos Created videos will appear here Ses…" at bounding box center [344, 133] width 378 height 177
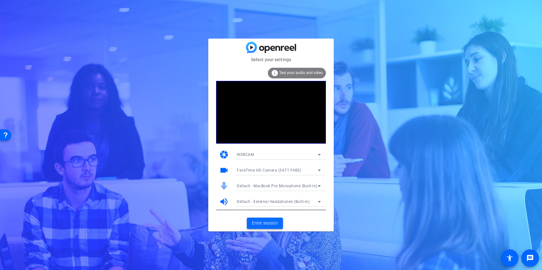
click at [266, 220] on span "Enter session" at bounding box center [265, 223] width 26 height 7
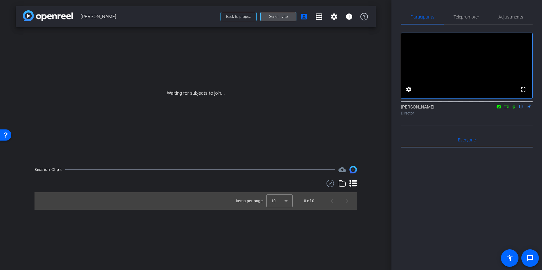
click at [285, 15] on span "Send invite" at bounding box center [278, 16] width 19 height 5
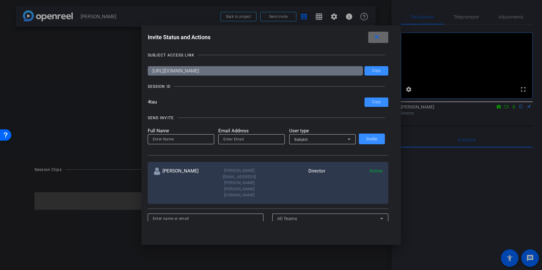
click at [377, 40] on mat-icon "close" at bounding box center [377, 37] width 8 height 8
